Goal: Book appointment/travel/reservation

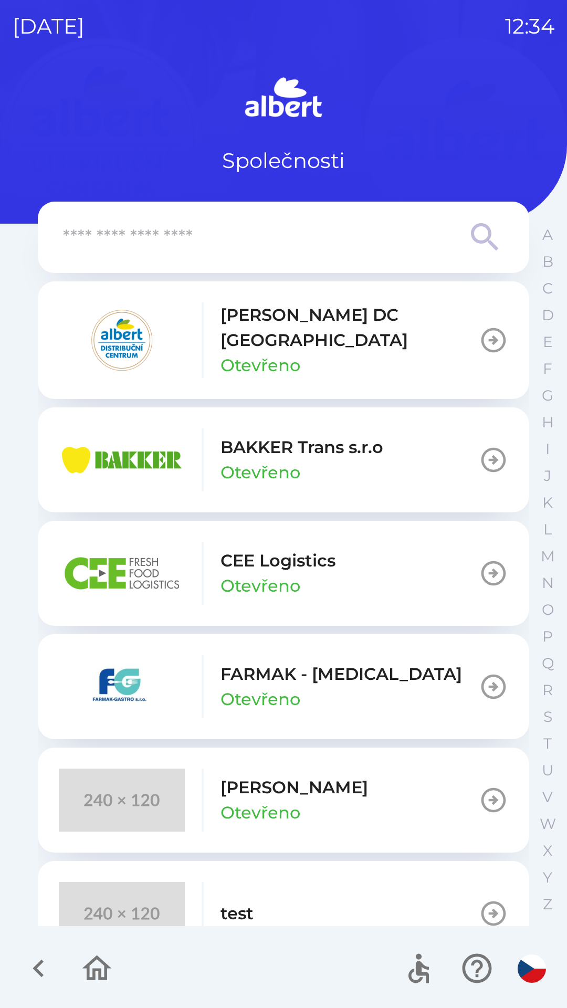
click at [262, 553] on p "CEE Logistics" at bounding box center [278, 560] width 115 height 25
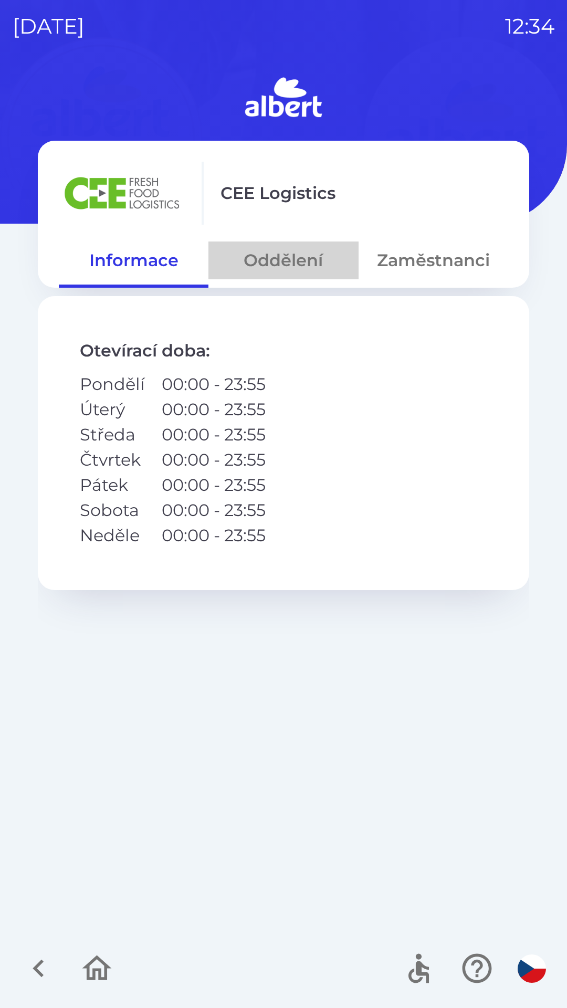
click at [277, 264] on button "Oddělení" at bounding box center [283, 261] width 150 height 38
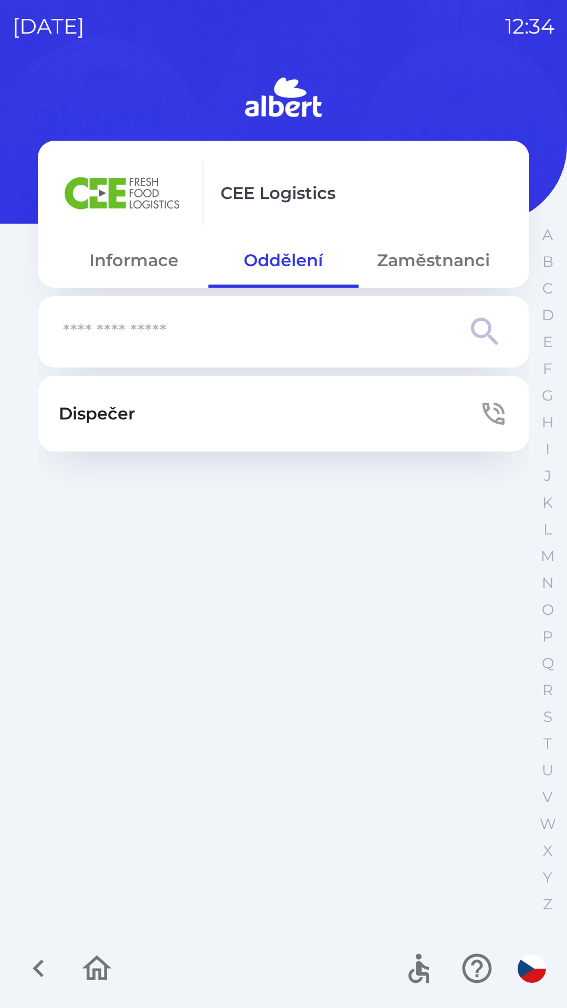
click at [417, 258] on button "Zaměstnanci" at bounding box center [434, 261] width 150 height 38
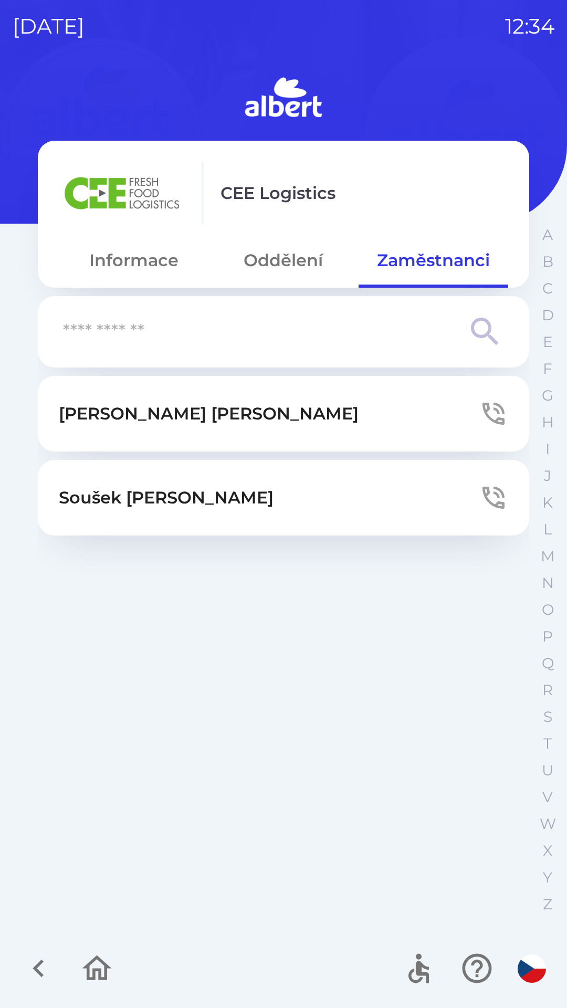
click at [277, 263] on button "Oddělení" at bounding box center [283, 261] width 150 height 38
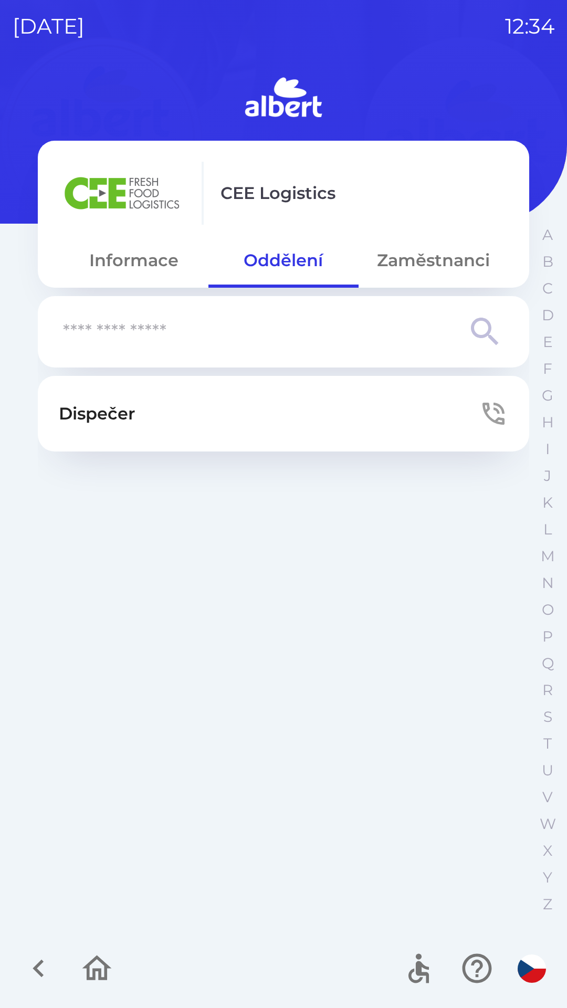
click at [204, 406] on button "Dispečer" at bounding box center [283, 414] width 491 height 76
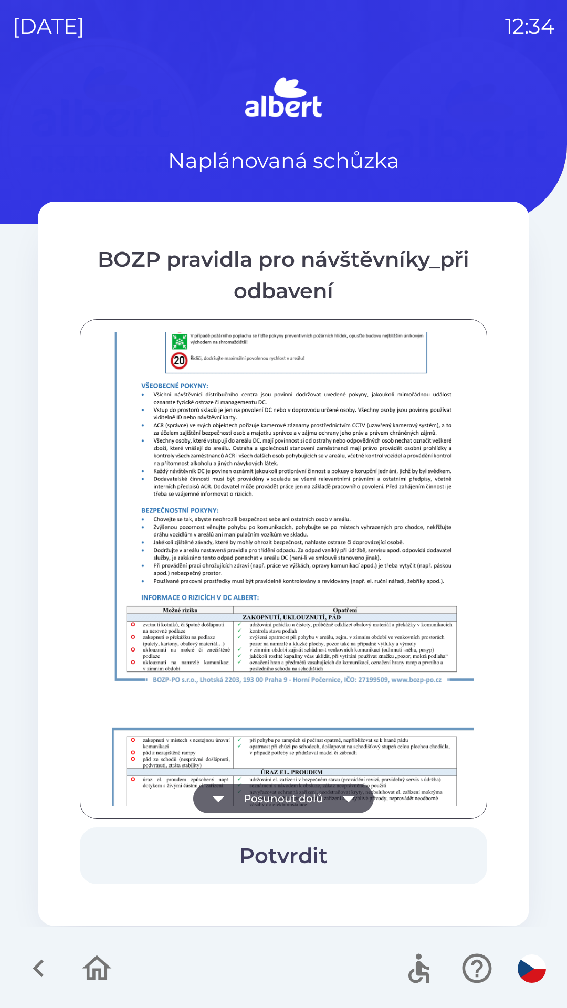
scroll to position [737, 0]
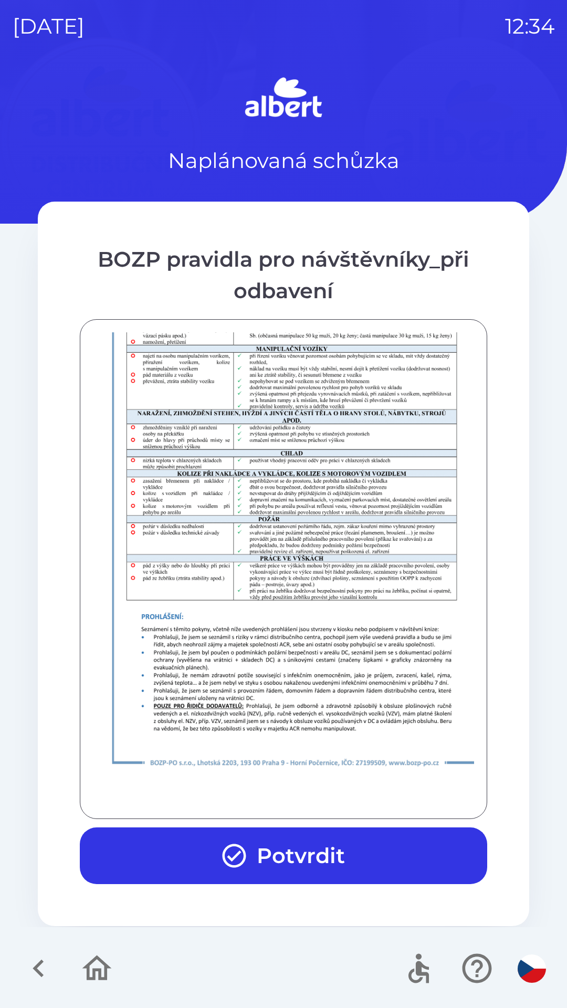
click at [317, 854] on button "Potvrdit" at bounding box center [283, 856] width 407 height 57
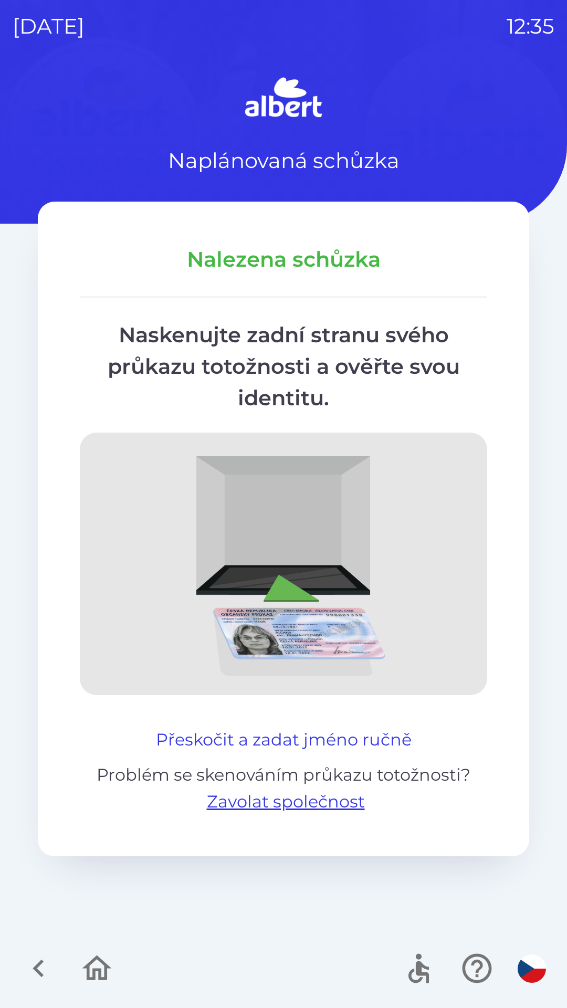
click at [287, 747] on button "Přeskočit a zadat jméno ručně" at bounding box center [284, 739] width 264 height 25
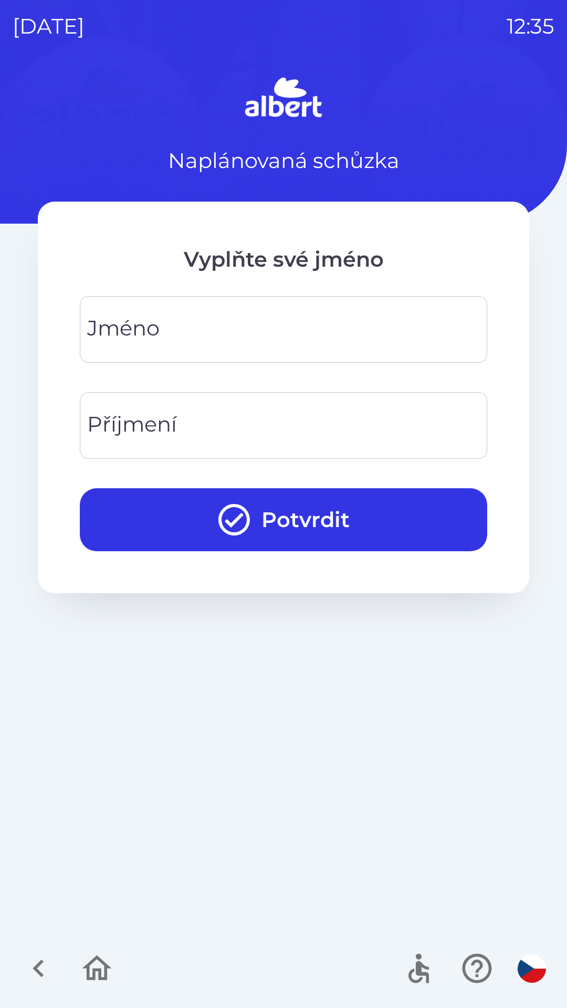
click at [137, 320] on div "[PERSON_NAME]" at bounding box center [283, 329] width 407 height 67
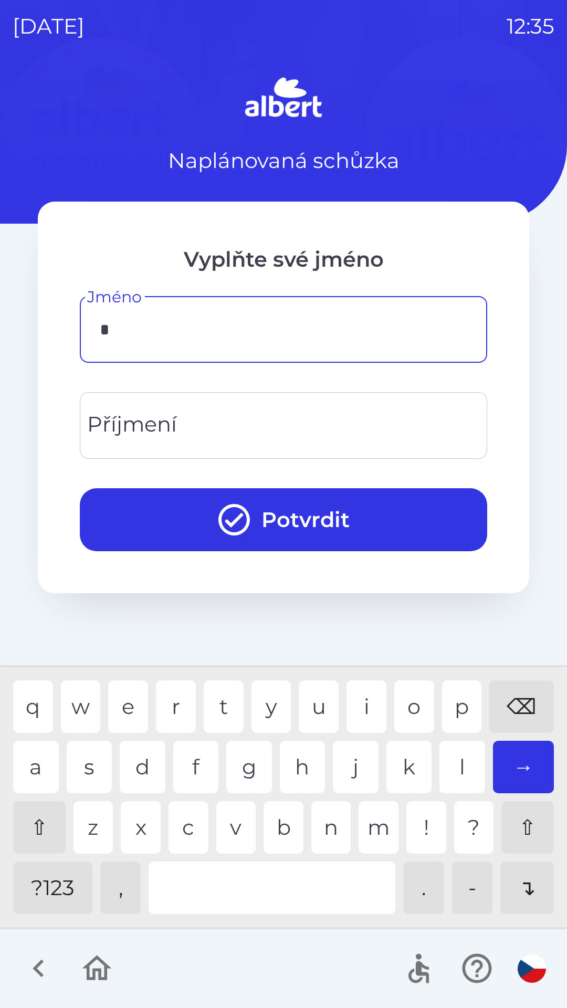
click at [380, 832] on div "m" at bounding box center [379, 827] width 40 height 53
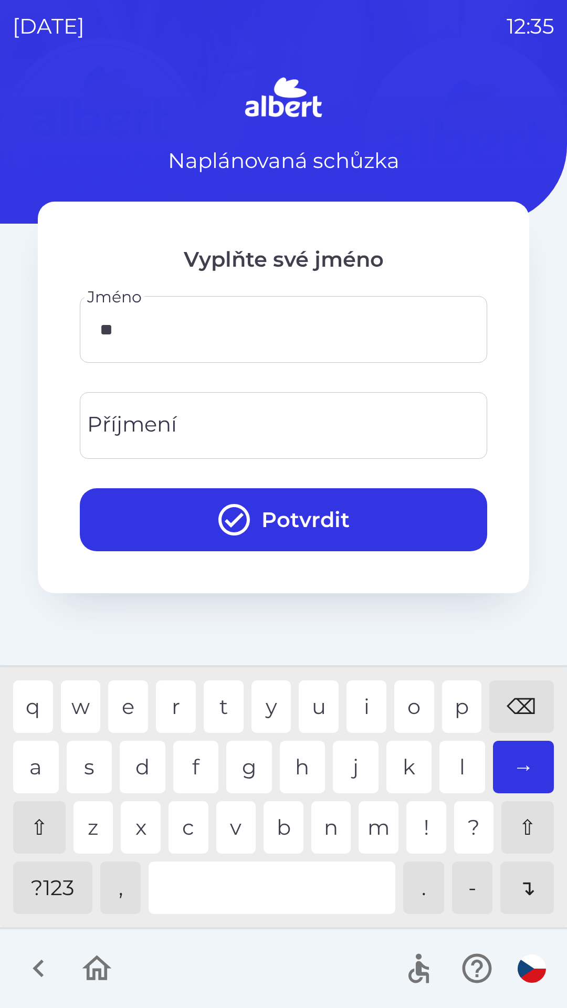
click at [41, 753] on div "a" at bounding box center [36, 767] width 46 height 53
type input "*****"
click at [116, 427] on div "Příjmení Příjmení" at bounding box center [283, 425] width 407 height 67
click at [360, 760] on div "j" at bounding box center [356, 767] width 46 height 53
click at [414, 771] on div "k" at bounding box center [409, 767] width 46 height 53
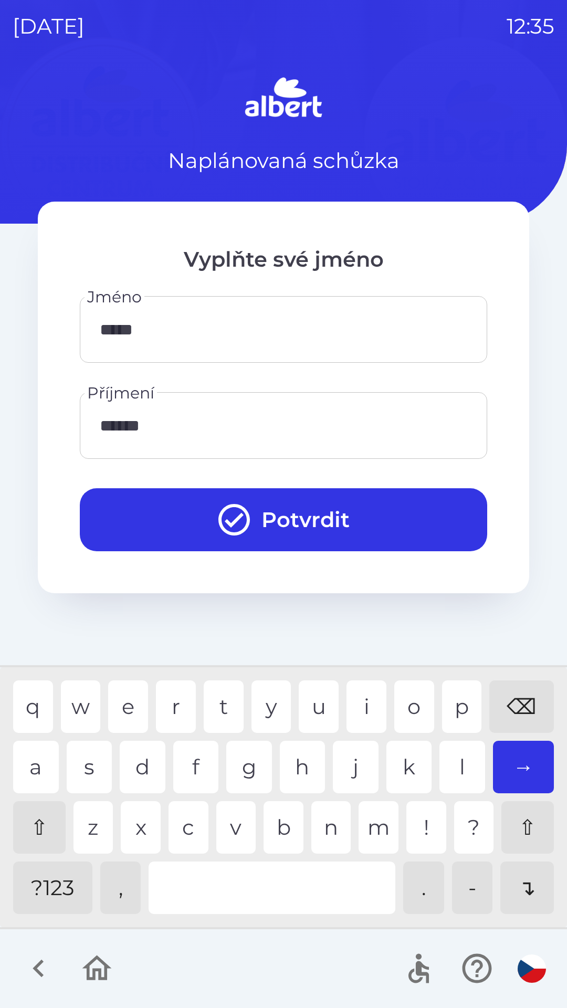
click at [177, 707] on div "r" at bounding box center [176, 707] width 40 height 53
type input "*******"
click at [38, 762] on div "a" at bounding box center [36, 767] width 46 height 53
click at [296, 514] on button "Potvrdit" at bounding box center [283, 519] width 407 height 63
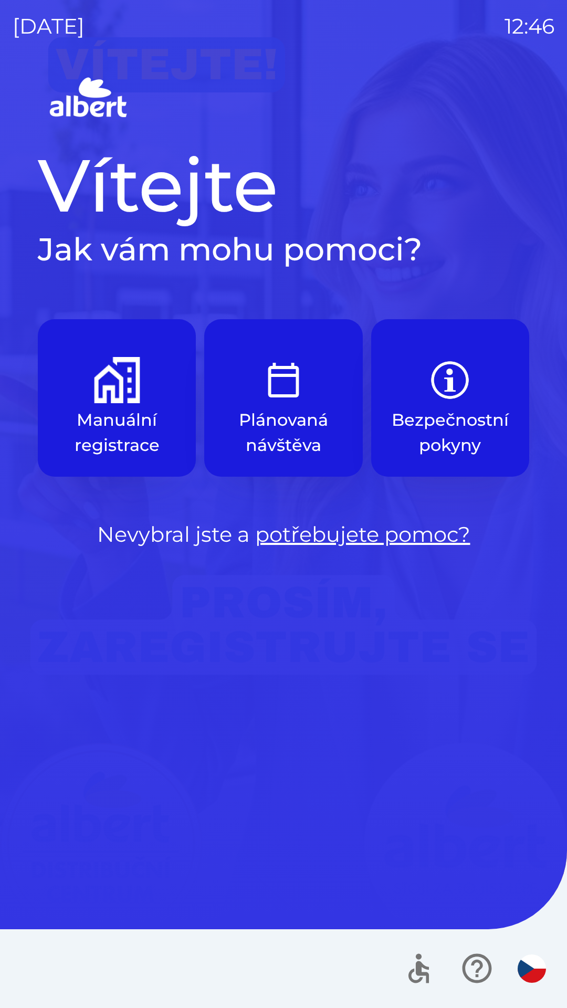
click at [115, 394] on img "button" at bounding box center [117, 380] width 46 height 46
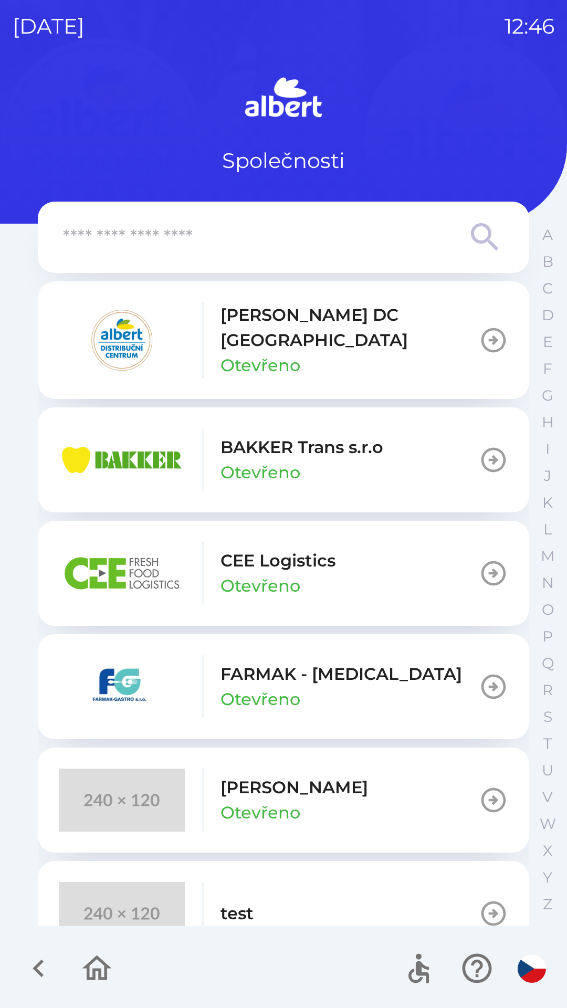
click at [286, 320] on p "[PERSON_NAME] DC [GEOGRAPHIC_DATA]" at bounding box center [350, 327] width 258 height 50
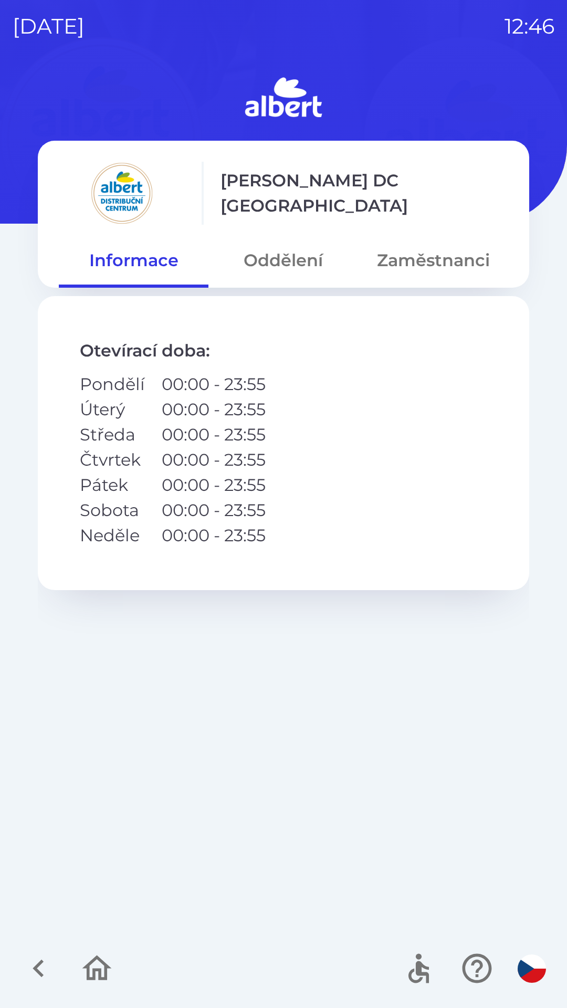
click at [287, 260] on button "Oddělení" at bounding box center [283, 261] width 150 height 38
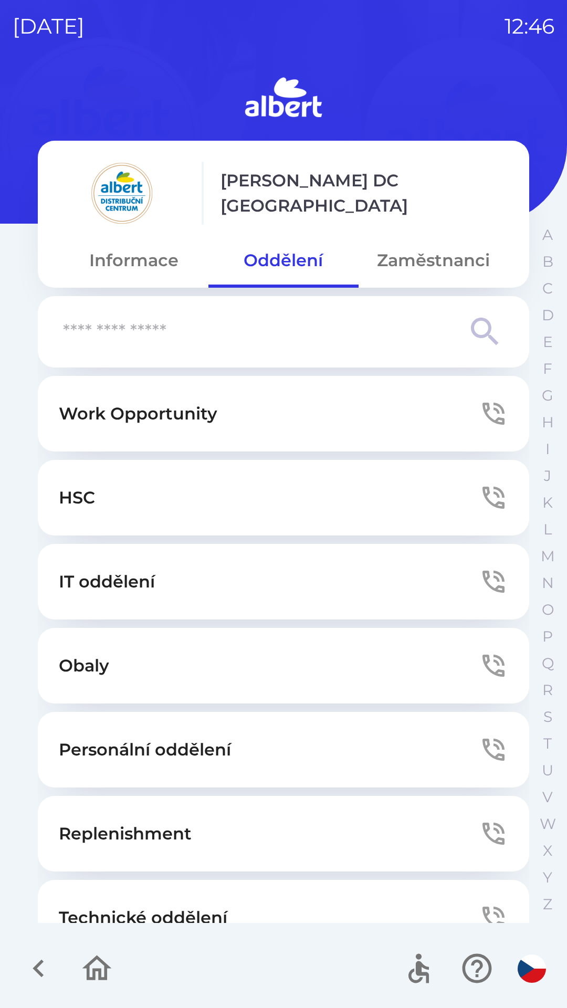
click at [182, 899] on button "Technické oddělení" at bounding box center [283, 918] width 491 height 76
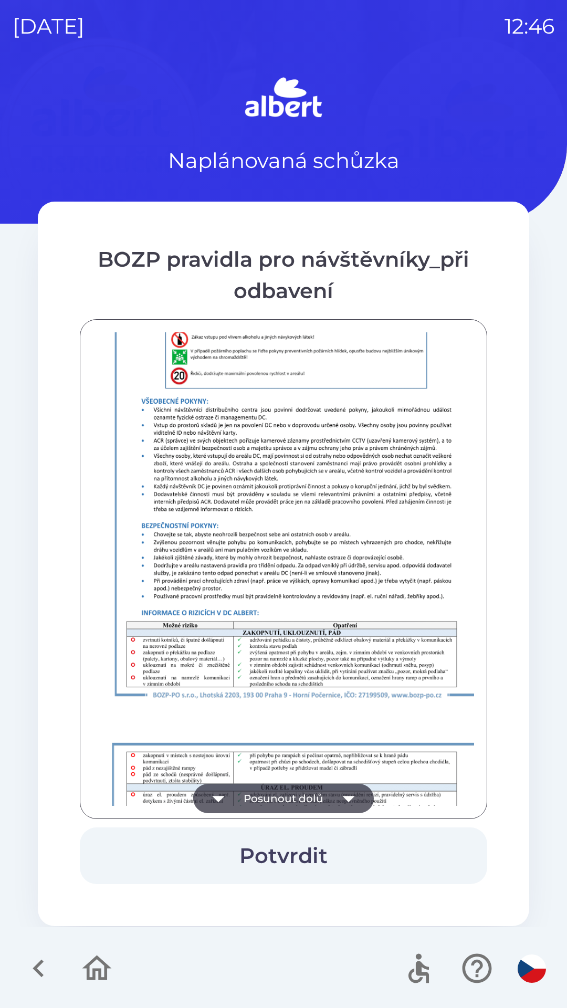
scroll to position [737, 0]
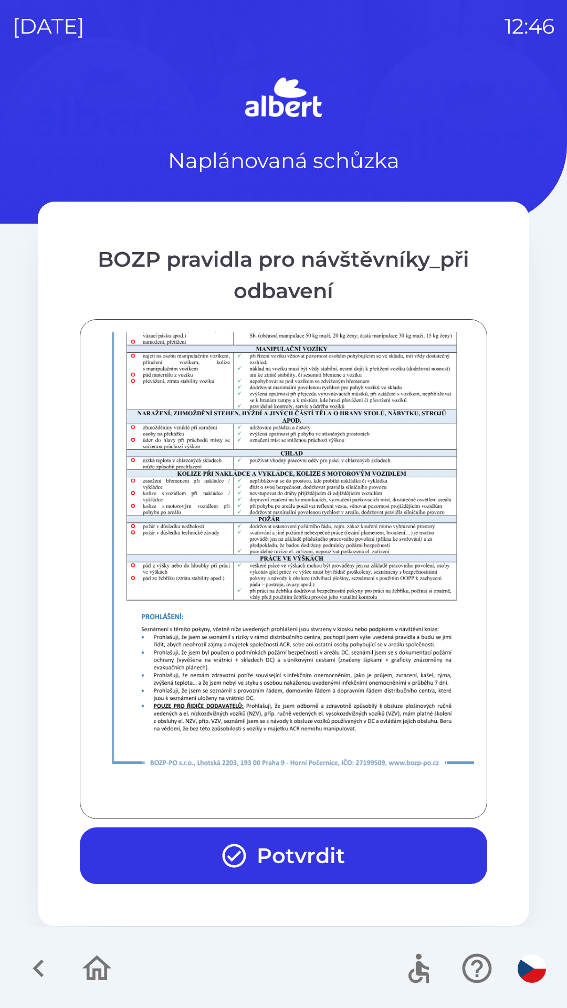
click at [296, 850] on button "Potvrdit" at bounding box center [283, 856] width 407 height 57
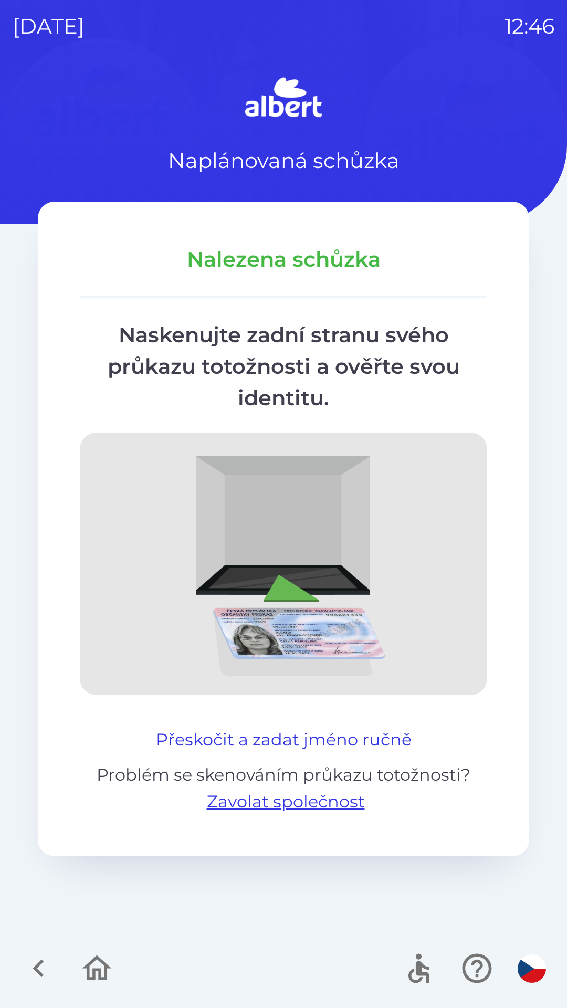
click at [322, 740] on button "Přeskočit a zadat jméno ručně" at bounding box center [284, 739] width 264 height 25
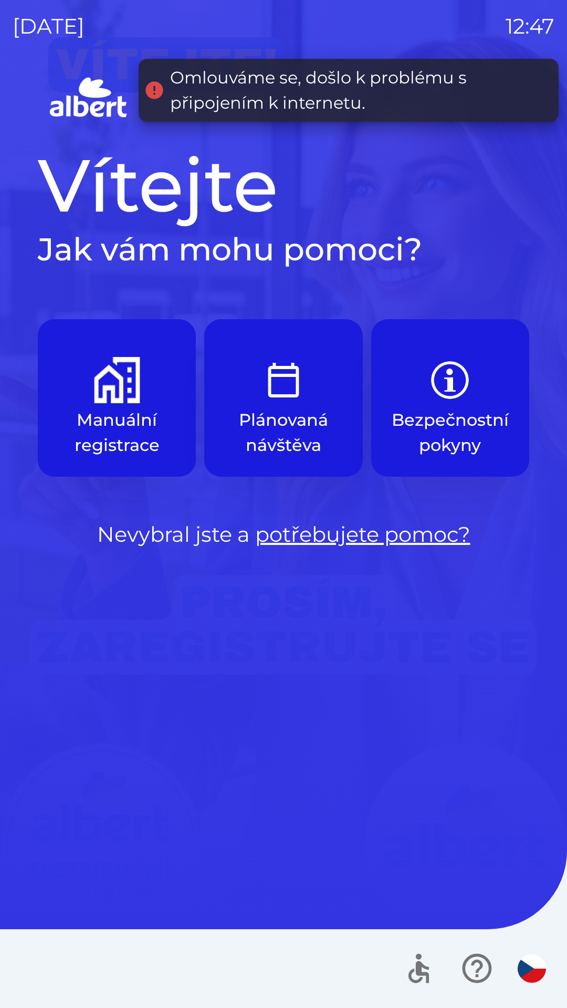
click at [106, 409] on p "Manuální registrace" at bounding box center [117, 432] width 108 height 50
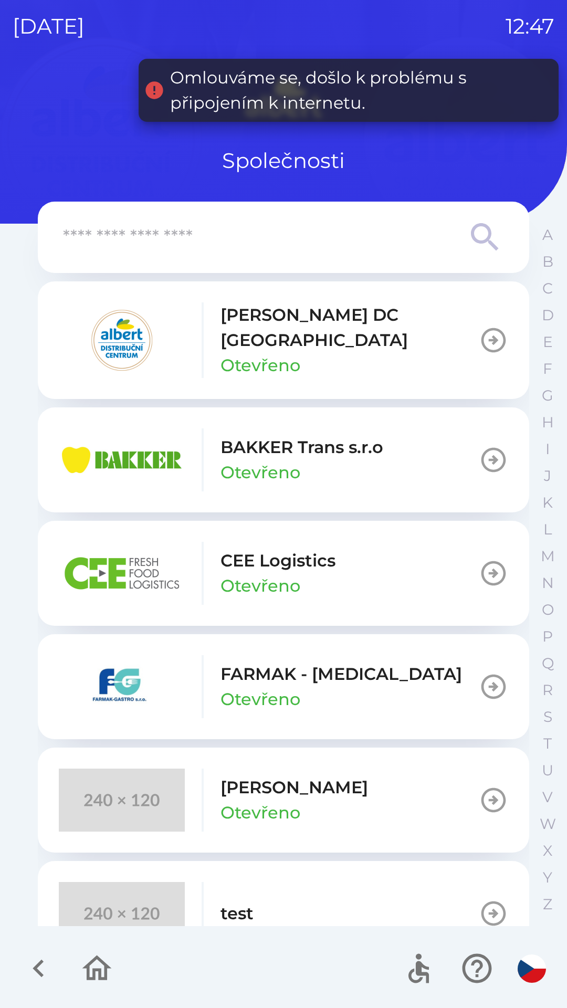
click at [284, 310] on p "[PERSON_NAME] DC [GEOGRAPHIC_DATA]" at bounding box center [350, 327] width 258 height 50
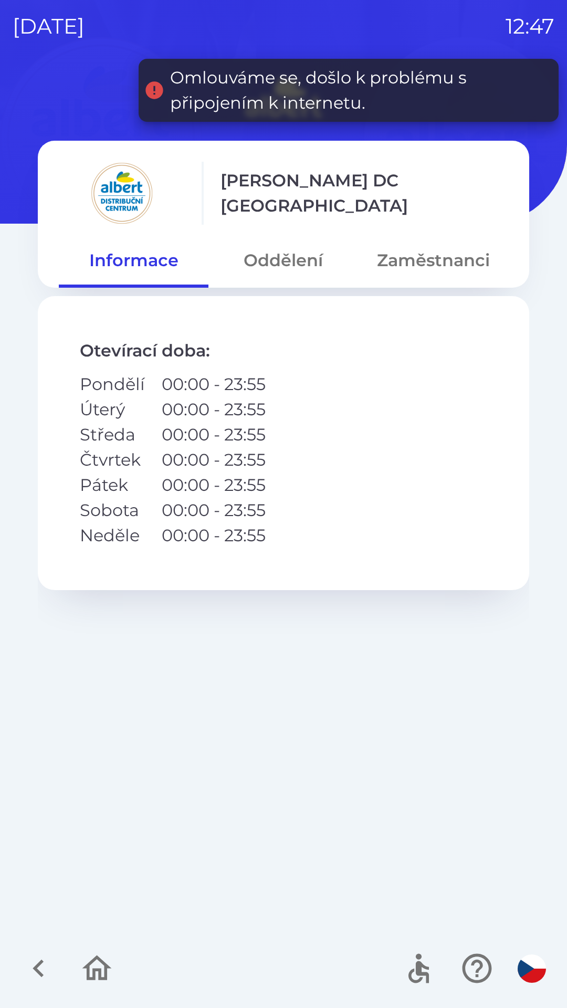
click at [278, 257] on button "Oddělení" at bounding box center [283, 261] width 150 height 38
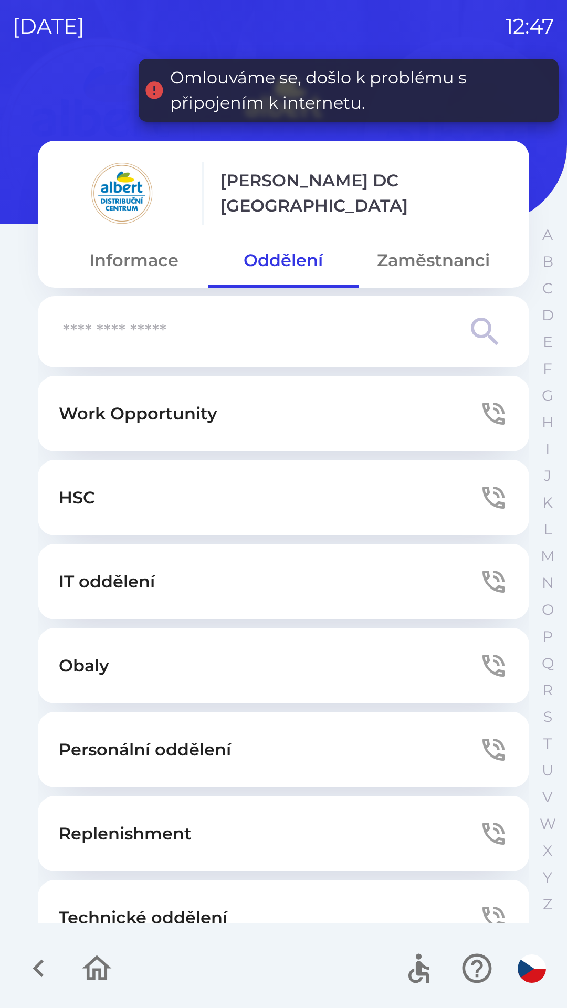
click at [226, 887] on button "Technické oddělení" at bounding box center [283, 918] width 491 height 76
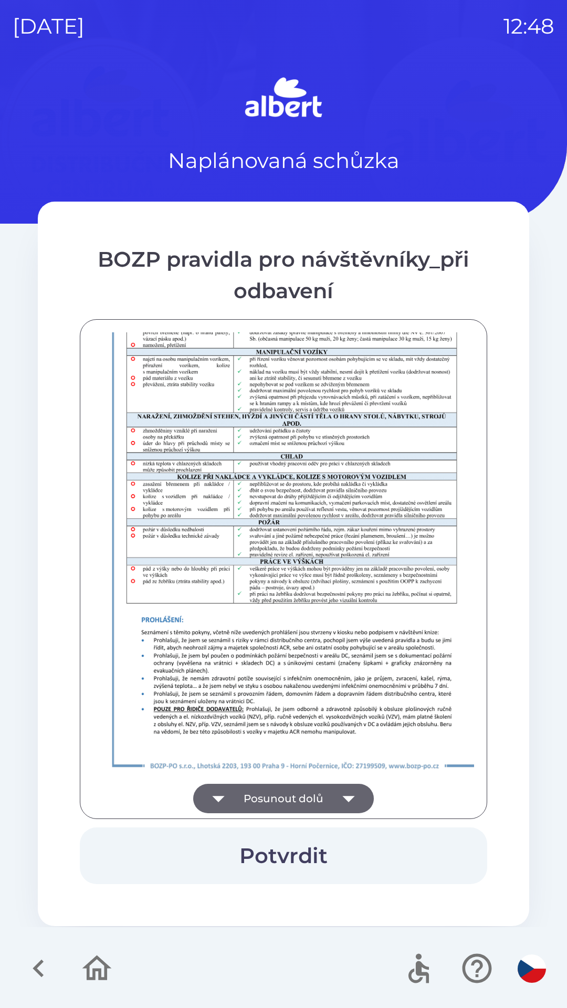
scroll to position [737, 0]
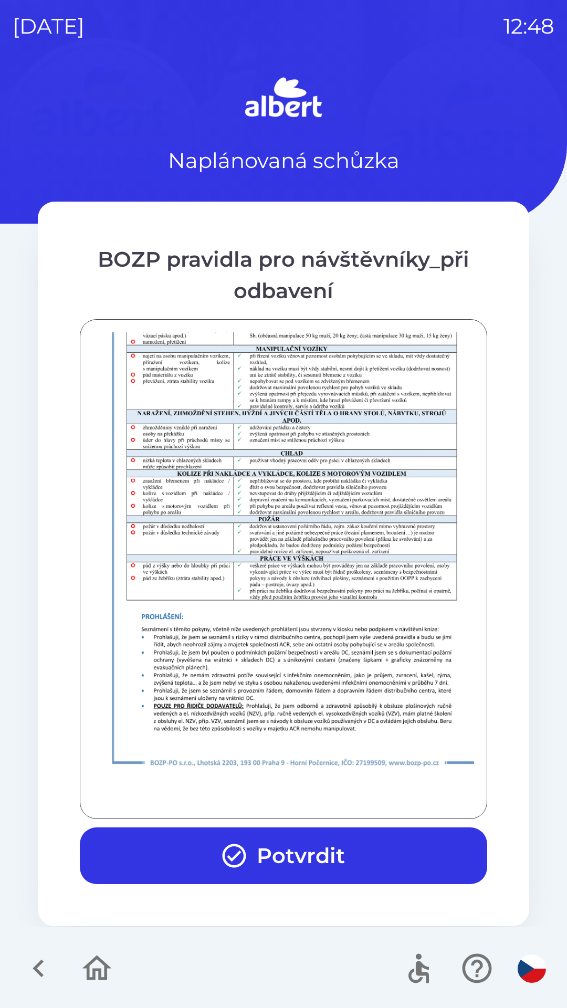
click at [268, 846] on button "Potvrdit" at bounding box center [283, 856] width 407 height 57
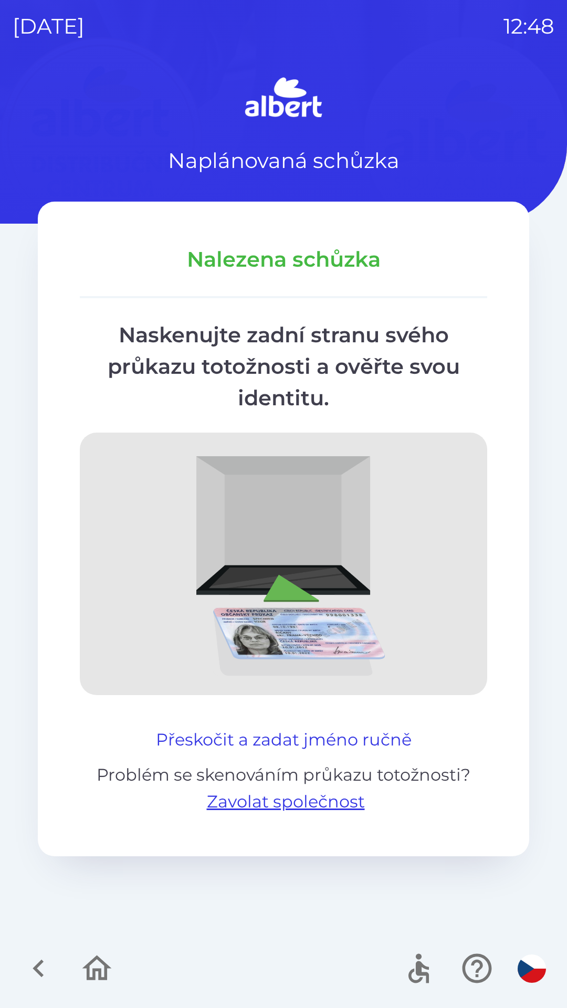
click at [285, 732] on button "Přeskočit a zadat jméno ručně" at bounding box center [284, 739] width 264 height 25
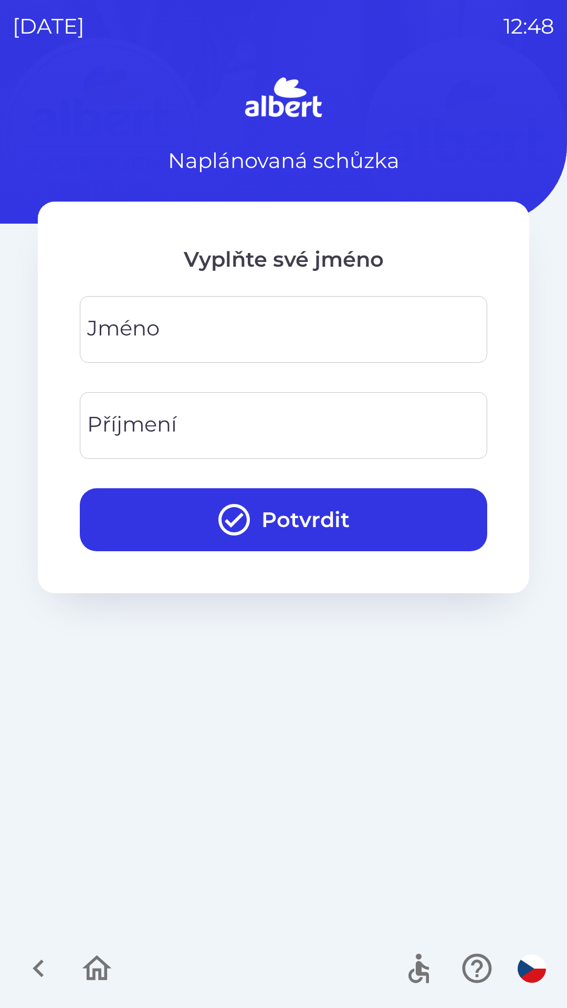
click at [231, 323] on input "Jméno" at bounding box center [283, 329] width 382 height 41
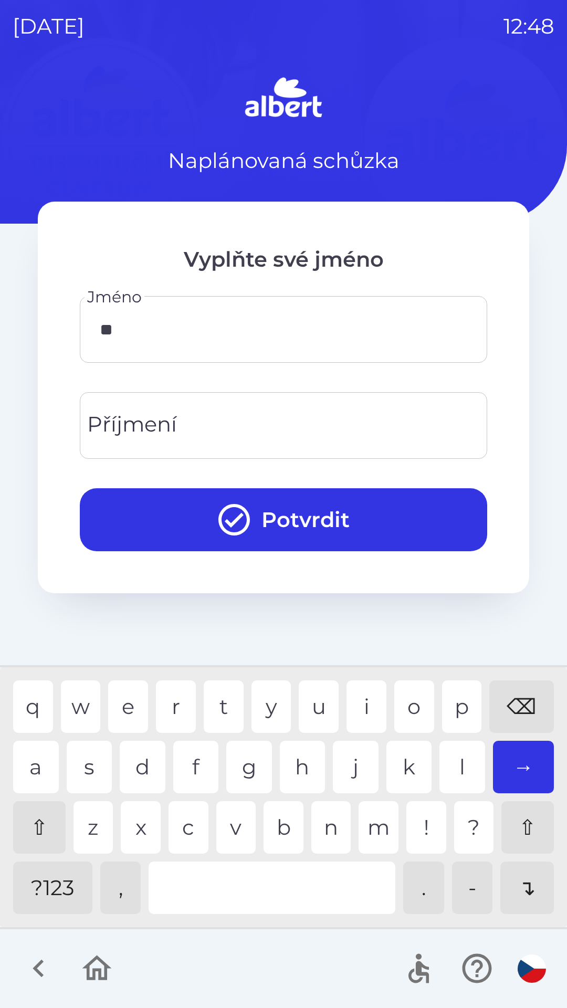
click at [405, 688] on div "o" at bounding box center [414, 707] width 40 height 53
click at [370, 824] on div "m" at bounding box center [379, 827] width 40 height 53
click at [33, 750] on div "a" at bounding box center [36, 767] width 46 height 53
type input "*****"
click at [82, 763] on div "s" at bounding box center [90, 767] width 46 height 53
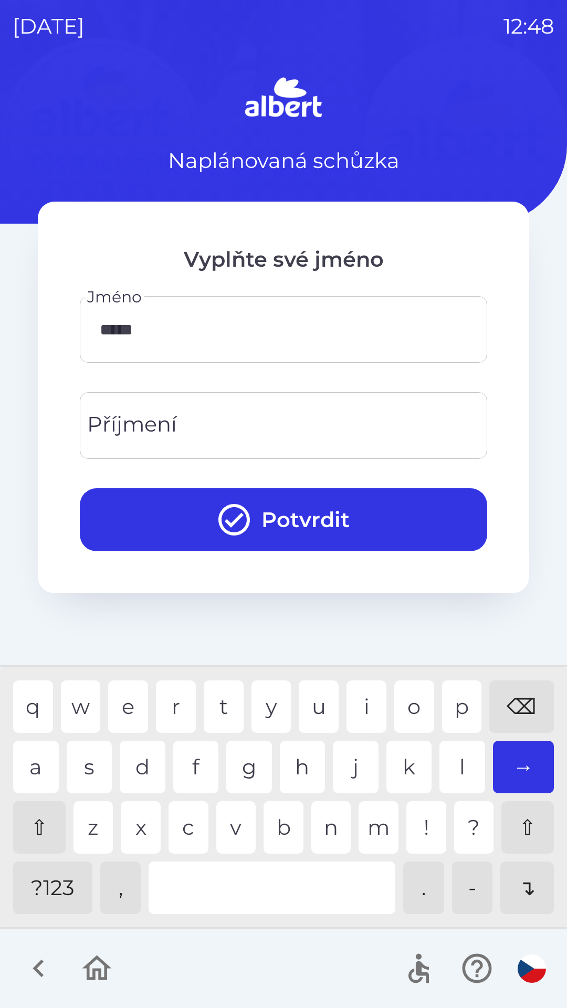
click at [243, 425] on input "Příjmení" at bounding box center [283, 425] width 382 height 41
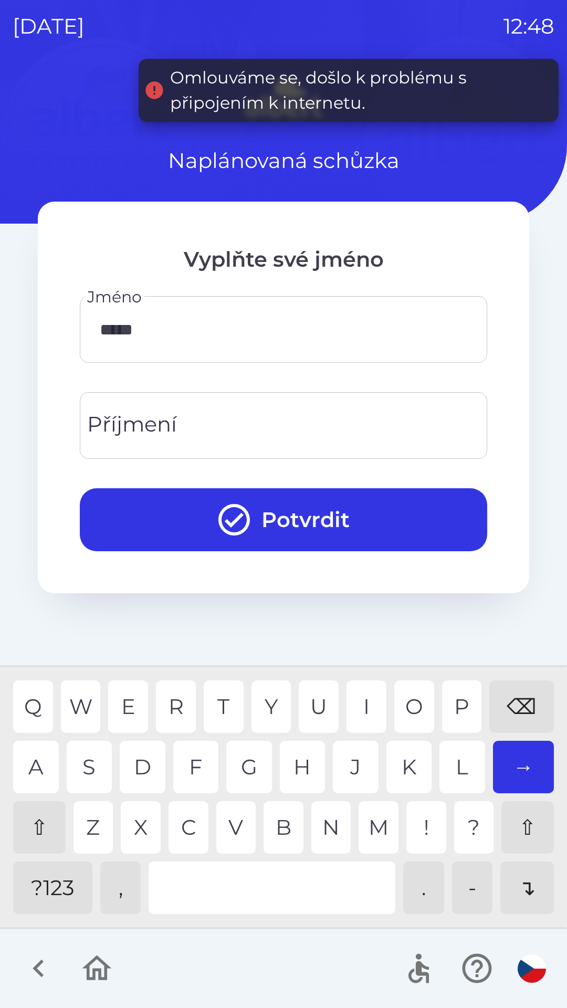
type input "*"
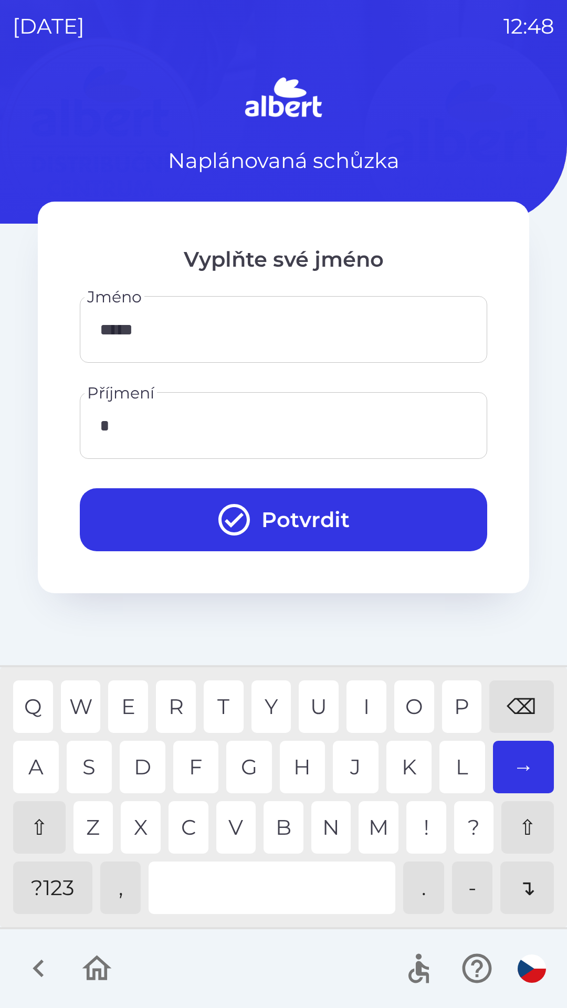
click at [38, 956] on icon "button" at bounding box center [38, 968] width 35 height 35
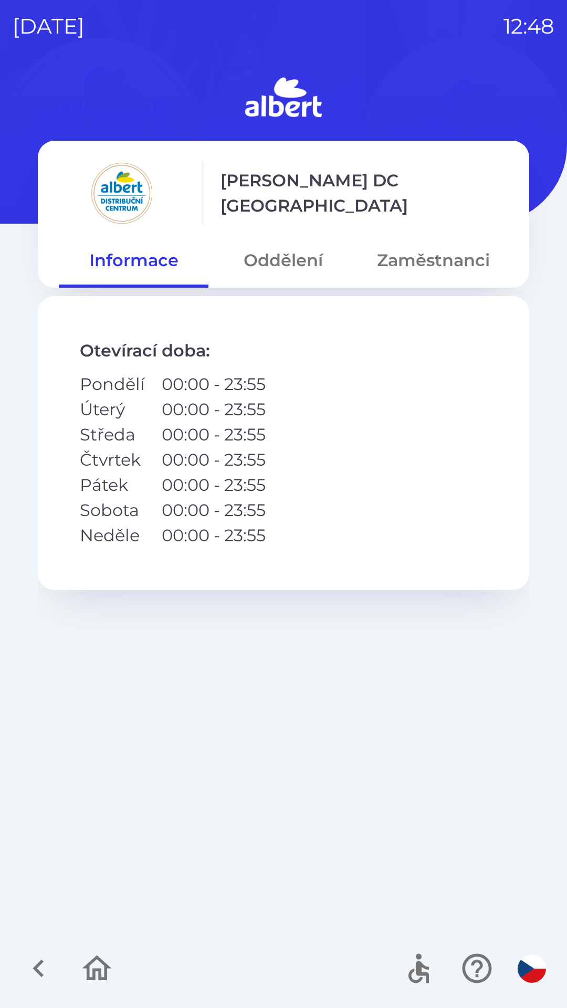
click at [286, 249] on button "Oddělení" at bounding box center [283, 261] width 150 height 38
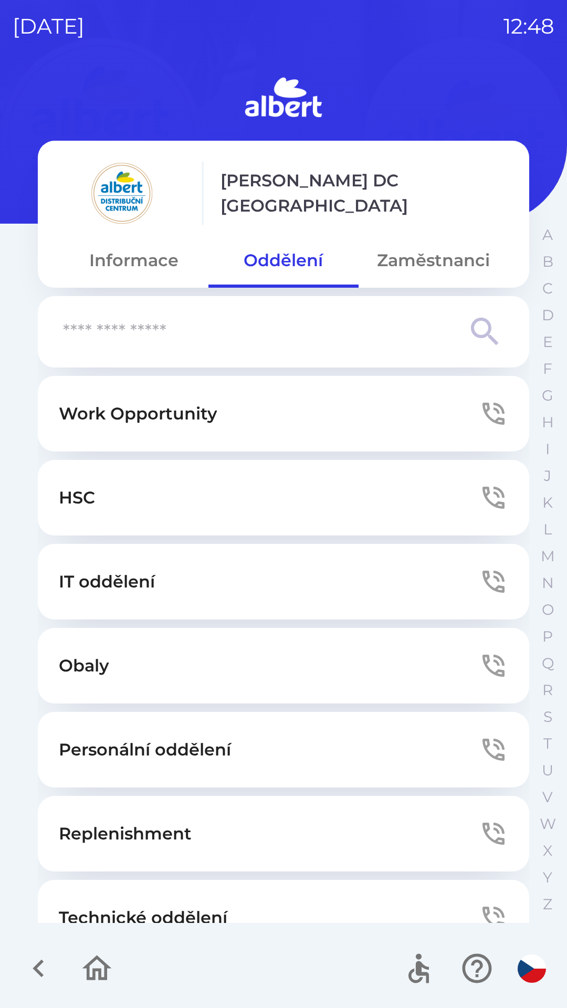
click at [39, 957] on icon "button" at bounding box center [38, 968] width 35 height 35
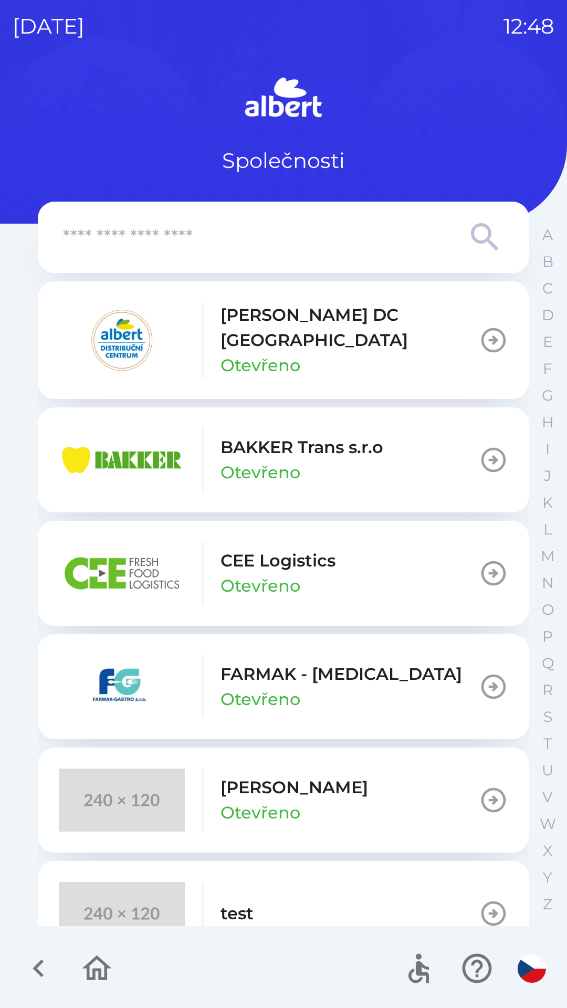
click at [28, 964] on icon "button" at bounding box center [38, 968] width 35 height 35
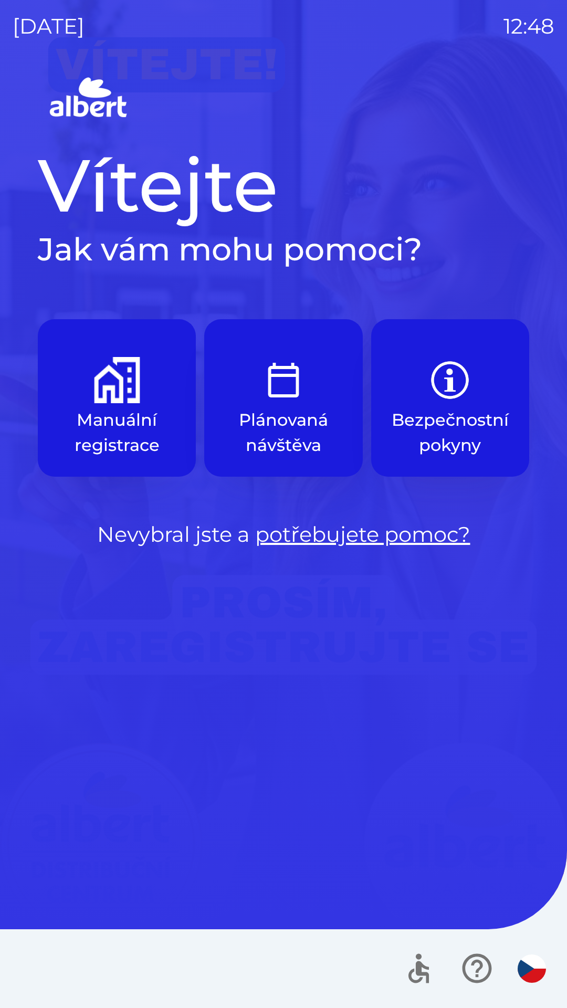
click at [275, 403] on button "Plánovaná návštěva" at bounding box center [283, 398] width 158 height 158
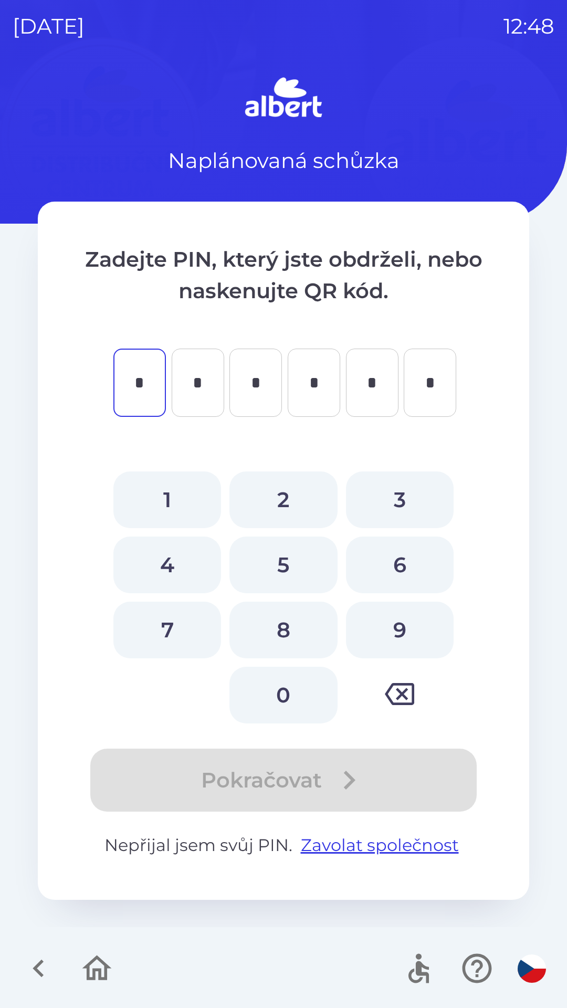
click at [384, 624] on button "9" at bounding box center [400, 630] width 108 height 57
type input "*"
click at [295, 556] on button "5" at bounding box center [283, 565] width 108 height 57
type input "*"
click at [289, 621] on button "8" at bounding box center [283, 630] width 108 height 57
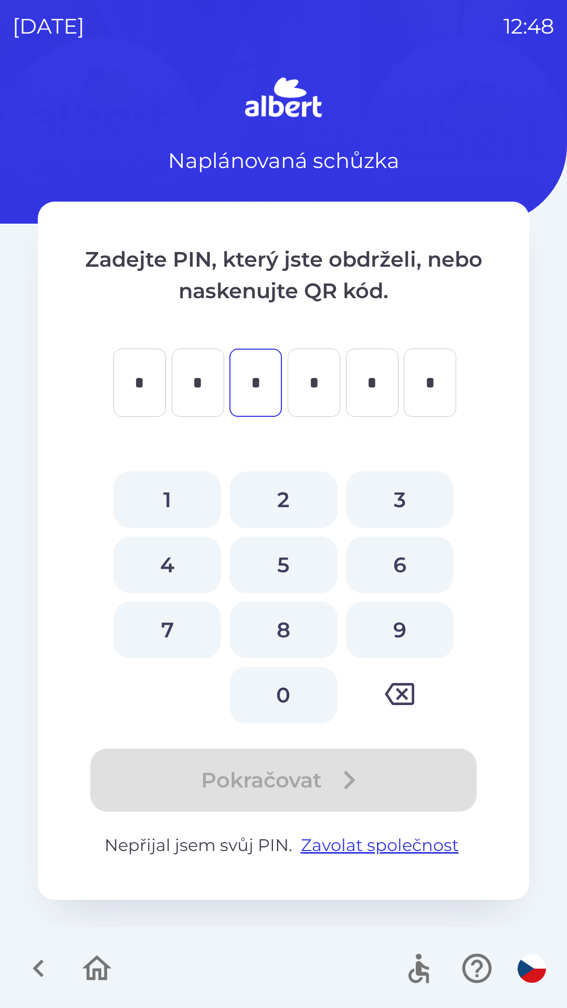
type input "*"
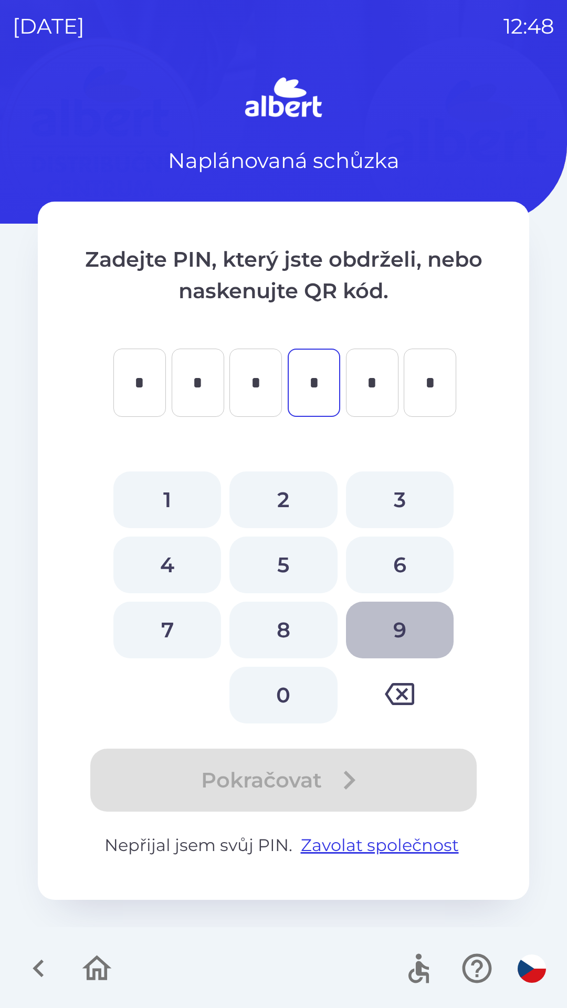
click at [401, 620] on button "9" at bounding box center [400, 630] width 108 height 57
type input "*"
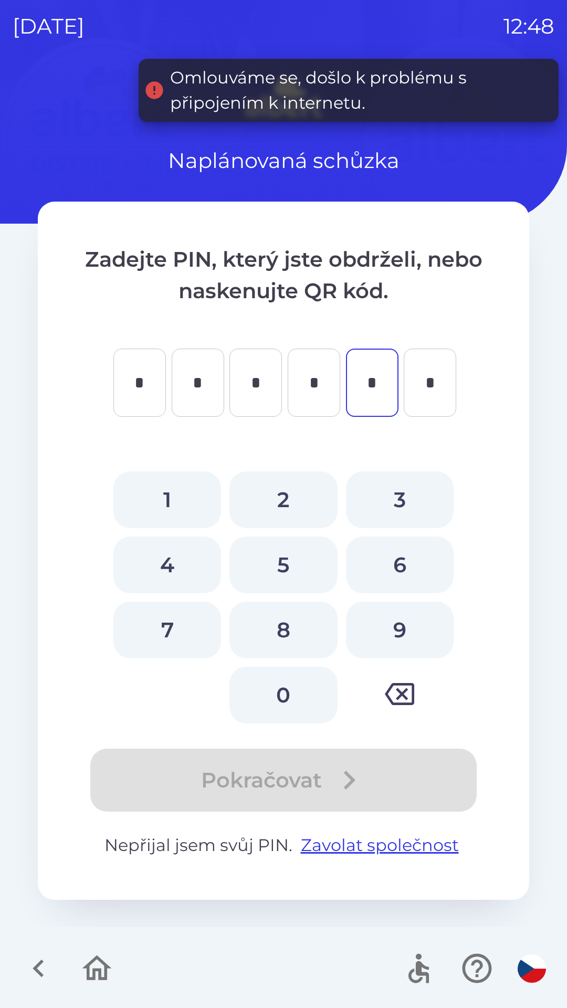
click at [171, 619] on button "7" at bounding box center [167, 630] width 108 height 57
type input "*"
click at [393, 629] on button "9" at bounding box center [400, 630] width 108 height 57
type input "*"
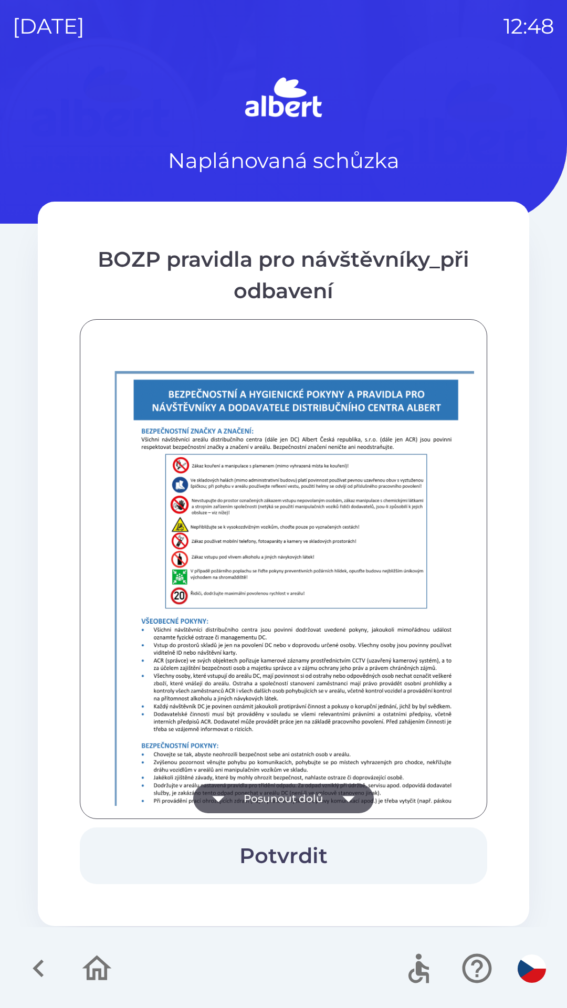
click at [351, 698] on img at bounding box center [296, 641] width 407 height 576
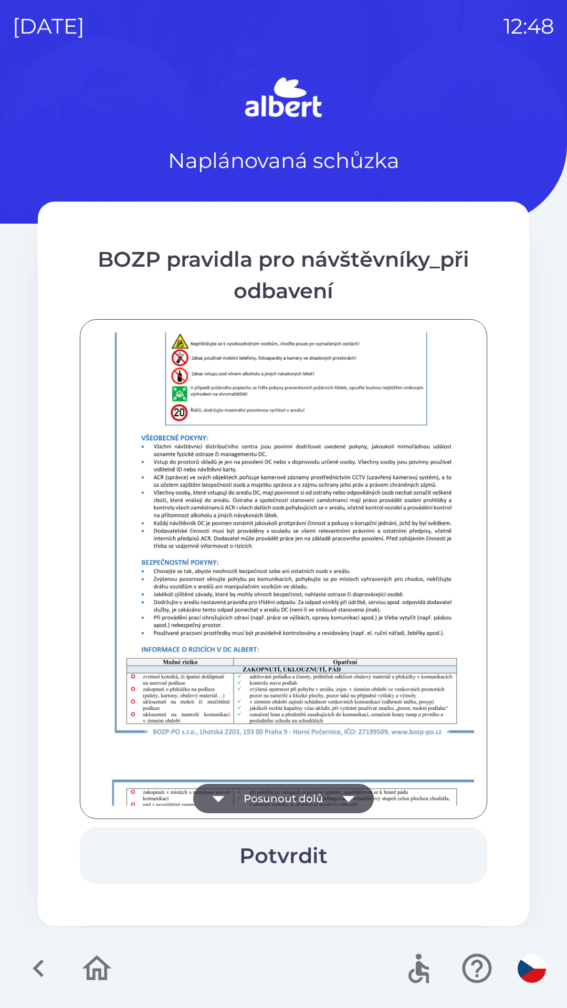
scroll to position [737, 0]
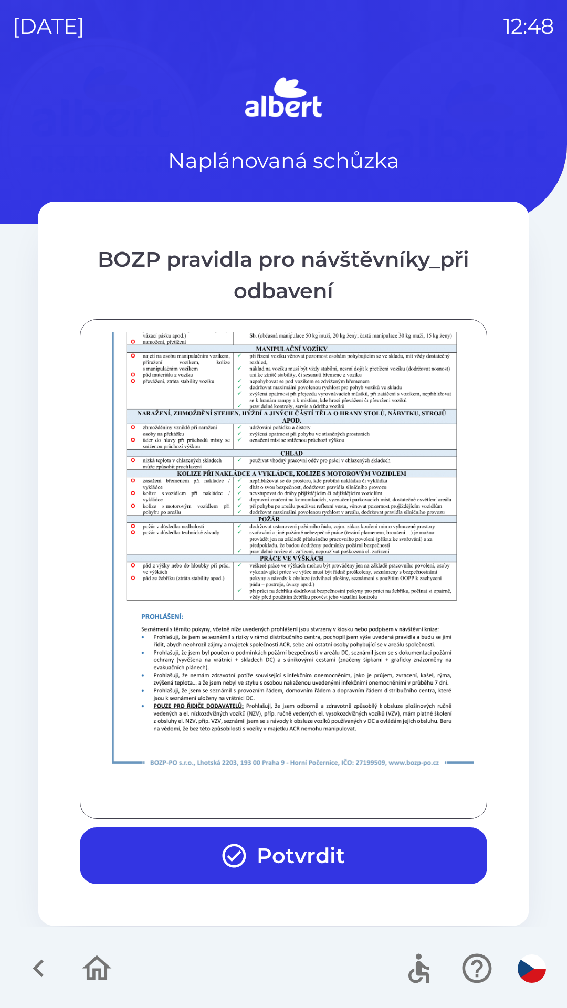
click at [374, 854] on button "Potvrdit" at bounding box center [283, 856] width 407 height 57
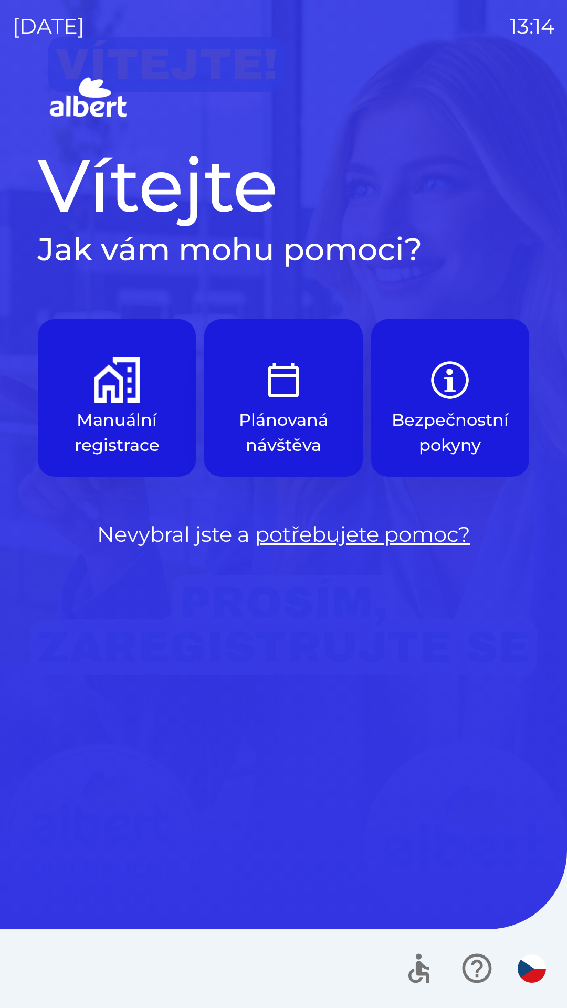
click at [286, 406] on button "Plánovaná návštěva" at bounding box center [283, 398] width 158 height 158
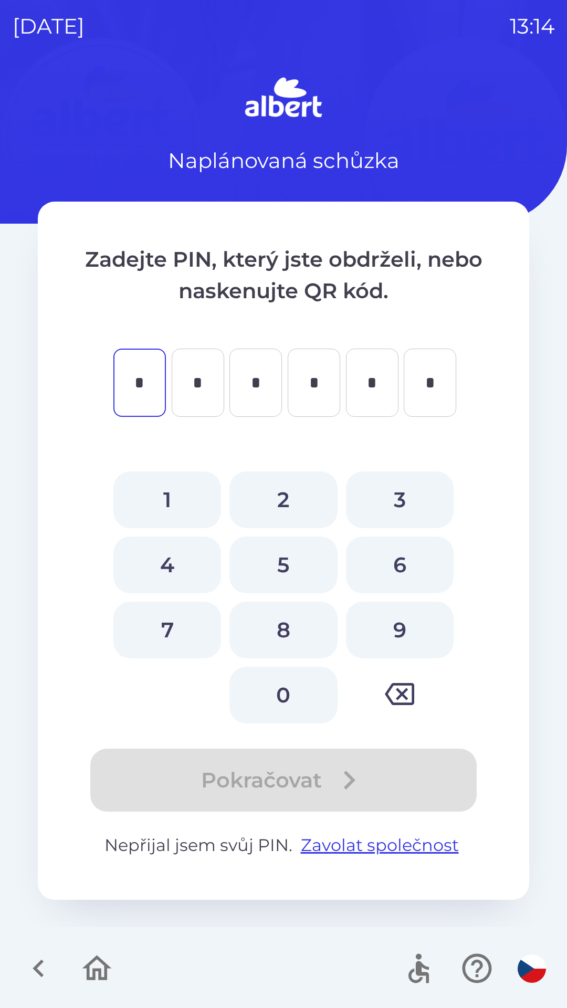
click at [169, 635] on button "7" at bounding box center [167, 630] width 108 height 57
type input "*"
click at [371, 635] on button "9" at bounding box center [400, 630] width 108 height 57
type input "*"
click at [384, 635] on button "9" at bounding box center [400, 630] width 108 height 57
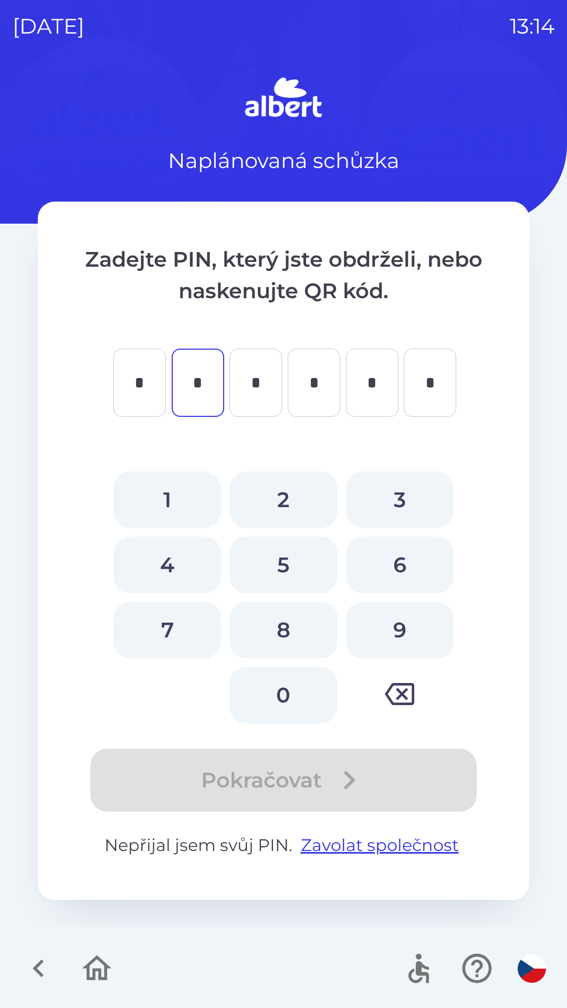
type input "*"
click at [279, 641] on button "8" at bounding box center [283, 630] width 108 height 57
type input "*"
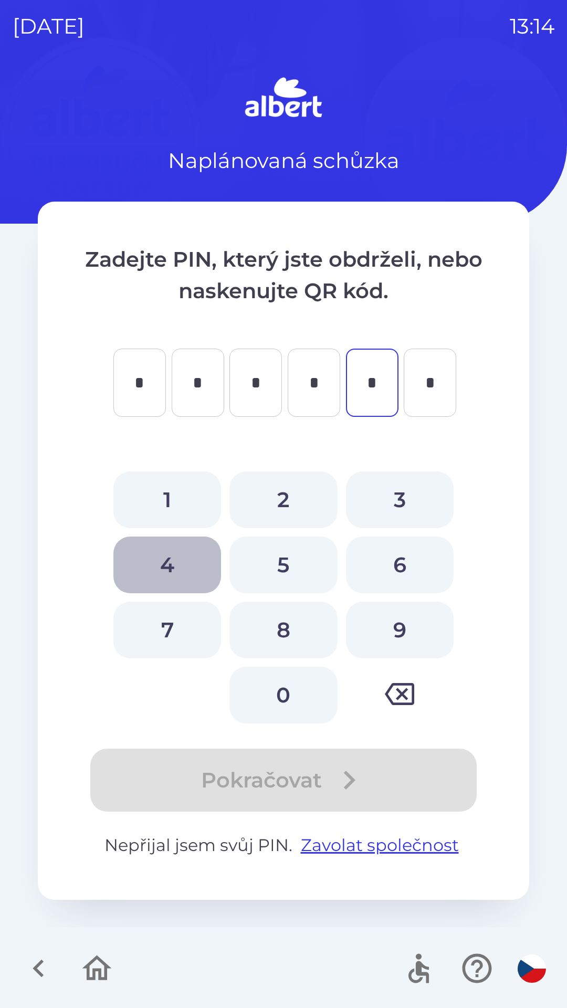
click at [173, 586] on button "4" at bounding box center [167, 565] width 108 height 57
type input "*"
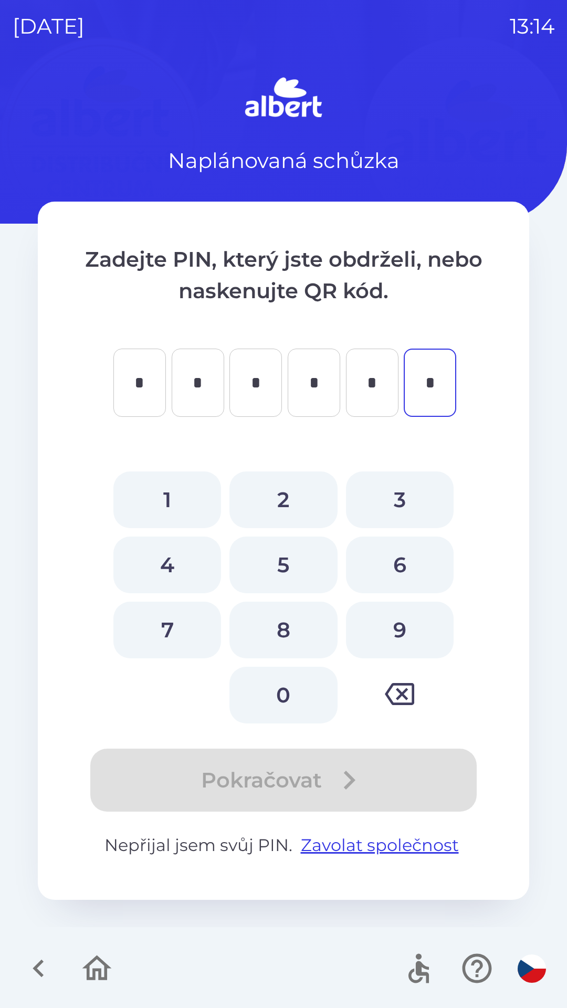
click at [386, 564] on button "6" at bounding box center [400, 565] width 108 height 57
type input "*"
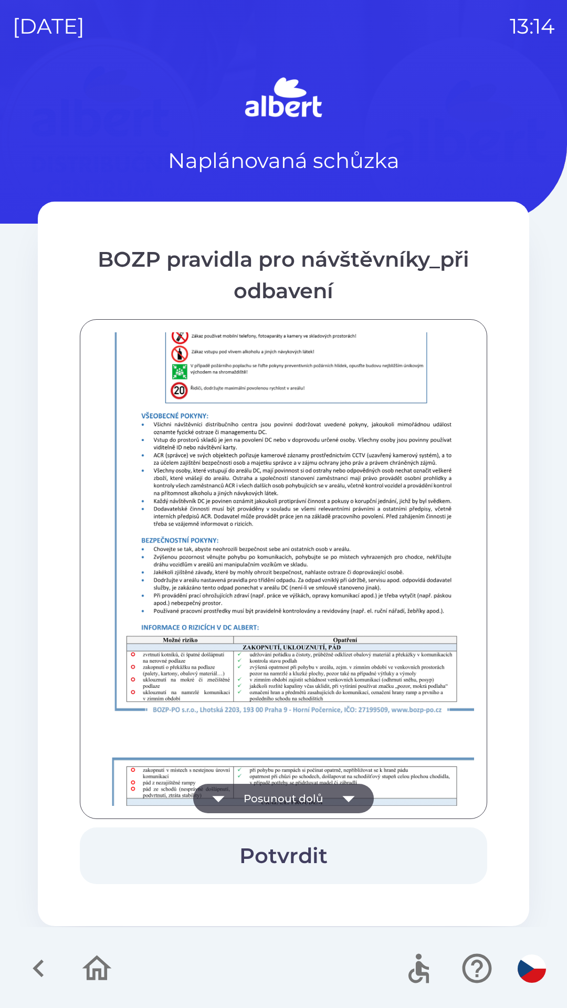
scroll to position [737, 0]
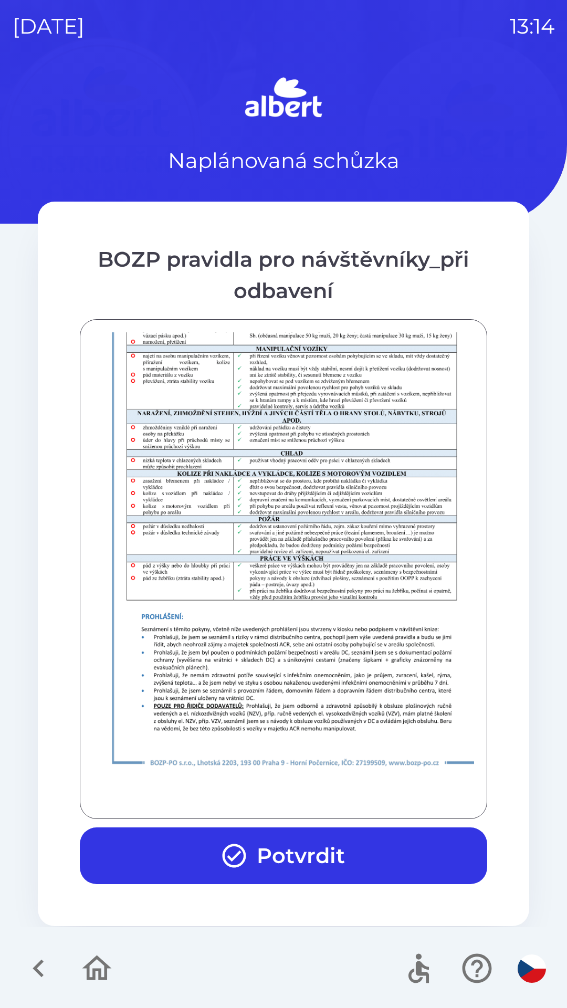
click at [190, 839] on button "Potvrdit" at bounding box center [283, 856] width 407 height 57
